Goal: Navigation & Orientation: Understand site structure

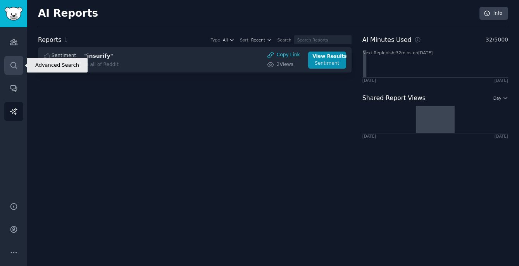
click at [17, 64] on icon "Sidebar" at bounding box center [14, 65] width 8 height 8
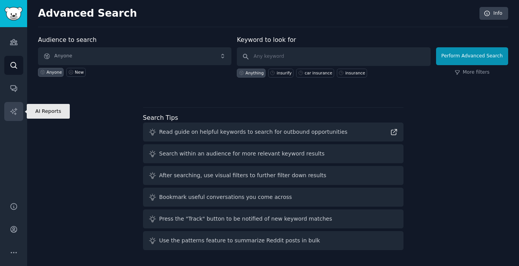
click at [11, 103] on link "AI Reports" at bounding box center [13, 111] width 19 height 19
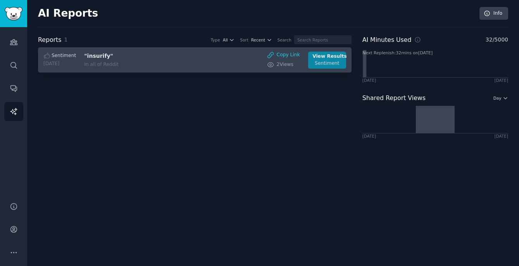
click at [322, 60] on div "Sentiment" at bounding box center [326, 63] width 29 height 7
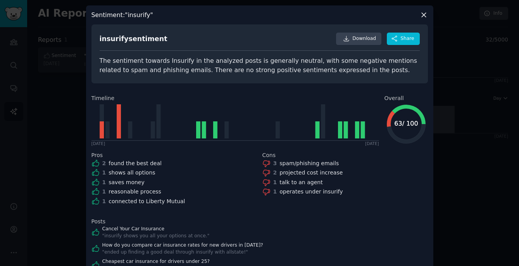
click at [422, 16] on icon at bounding box center [424, 15] width 8 height 8
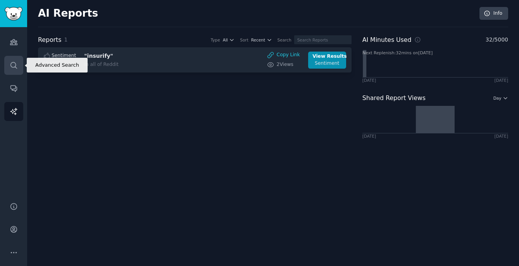
click at [14, 65] on icon "Sidebar" at bounding box center [14, 65] width 8 height 8
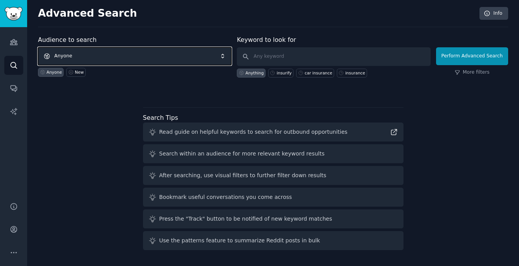
click at [95, 54] on span "Anyone" at bounding box center [134, 56] width 193 height 18
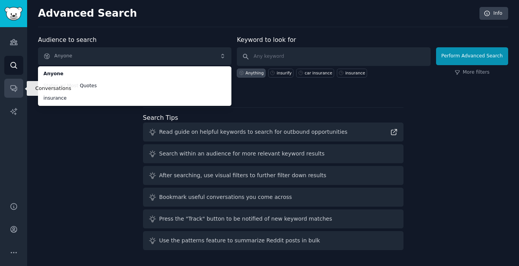
click at [15, 92] on icon "Sidebar" at bounding box center [14, 88] width 8 height 8
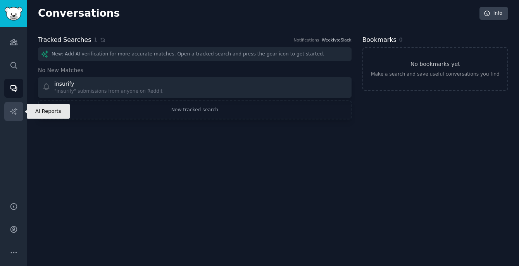
click at [15, 109] on icon "Sidebar" at bounding box center [13, 111] width 7 height 7
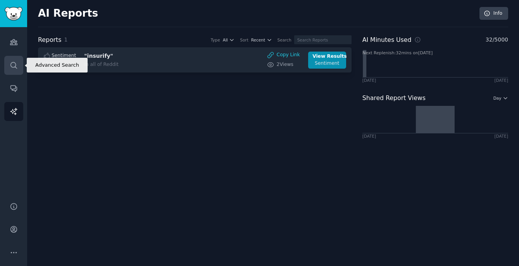
click at [16, 72] on link "Search" at bounding box center [13, 65] width 19 height 19
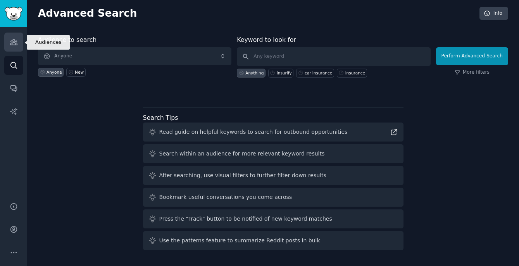
click at [15, 49] on link "Audiences" at bounding box center [13, 42] width 19 height 19
